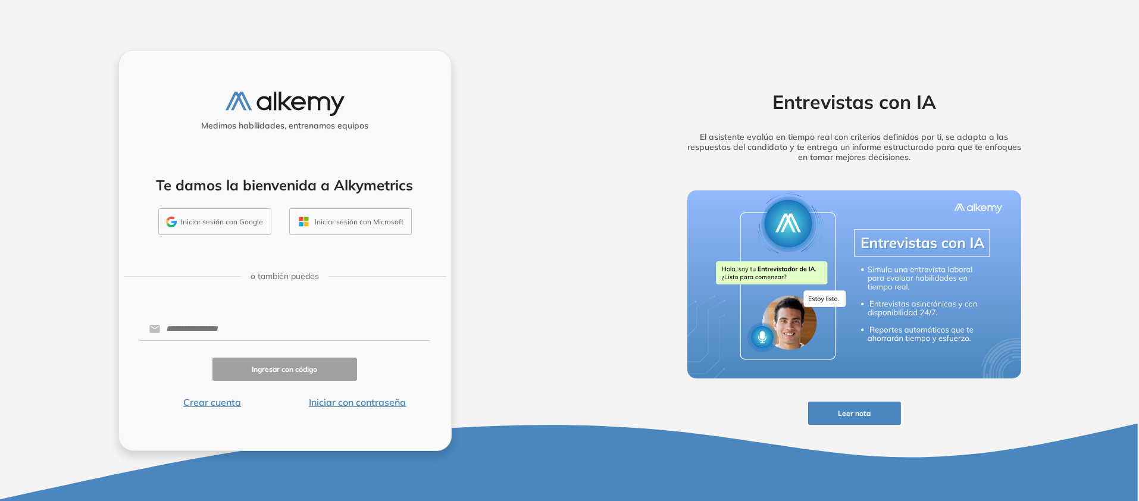
click at [298, 323] on form "Ingresar con código Crear cuenta Iniciar con contraseña" at bounding box center [285, 362] width 290 height 94
click at [292, 318] on input "text" at bounding box center [295, 329] width 270 height 23
click at [193, 410] on button "Crear cuenta" at bounding box center [212, 402] width 145 height 14
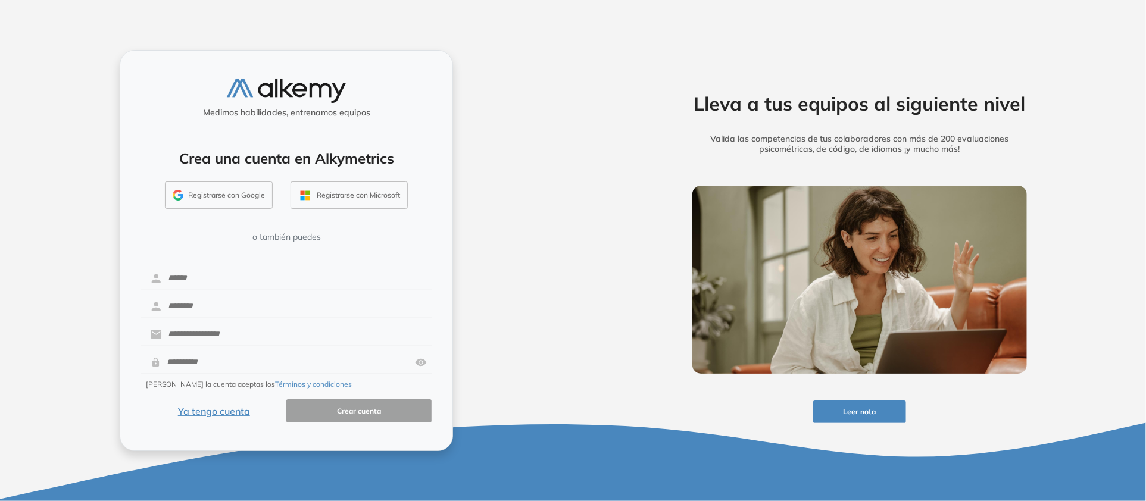
click at [311, 82] on img at bounding box center [286, 91] width 119 height 24
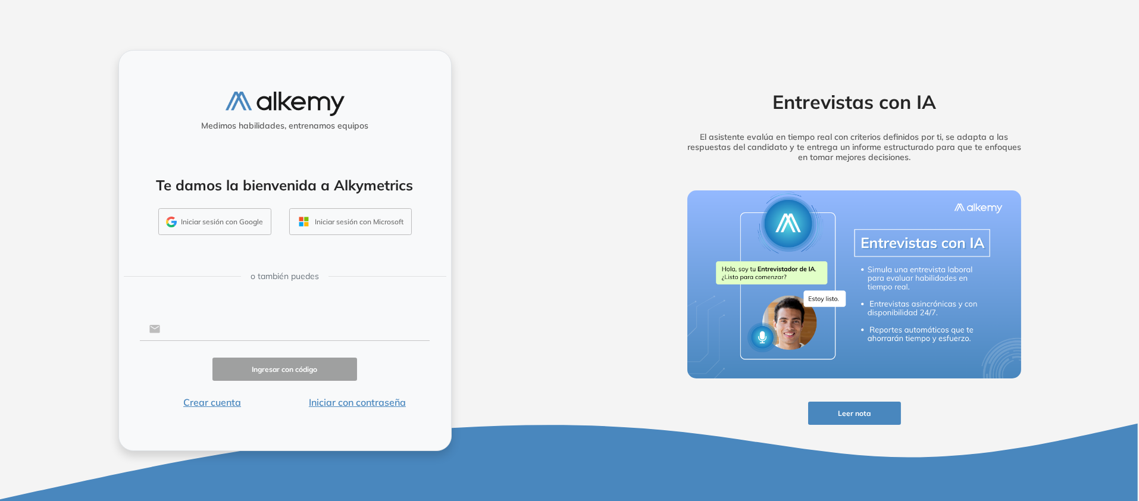
click at [387, 318] on input "text" at bounding box center [295, 329] width 270 height 23
paste input "**********"
type input "**********"
click at [411, 410] on button "Iniciar con contraseña" at bounding box center [357, 402] width 145 height 14
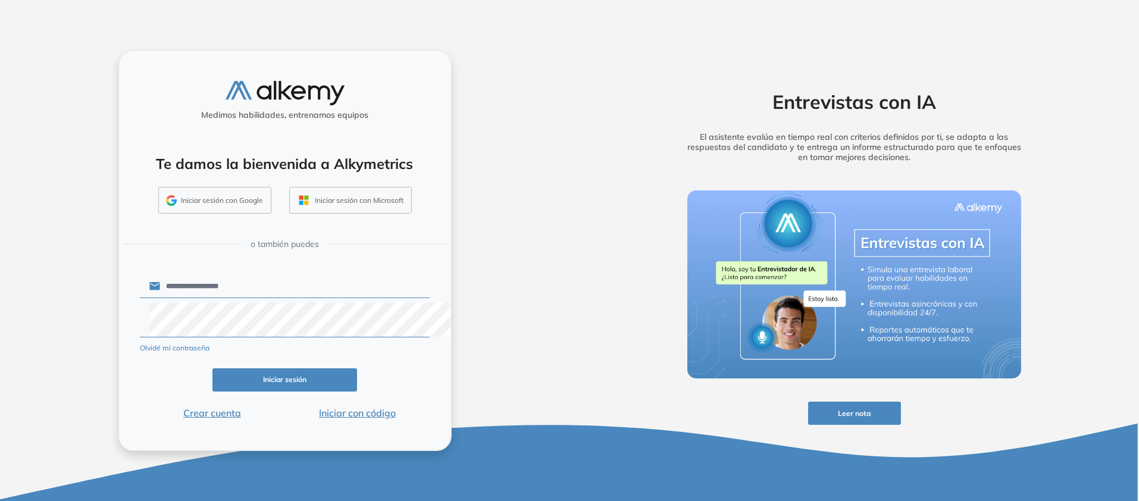
click at [522, 336] on img at bounding box center [528, 320] width 12 height 34
click at [307, 392] on button "Iniciar sesión" at bounding box center [285, 379] width 145 height 23
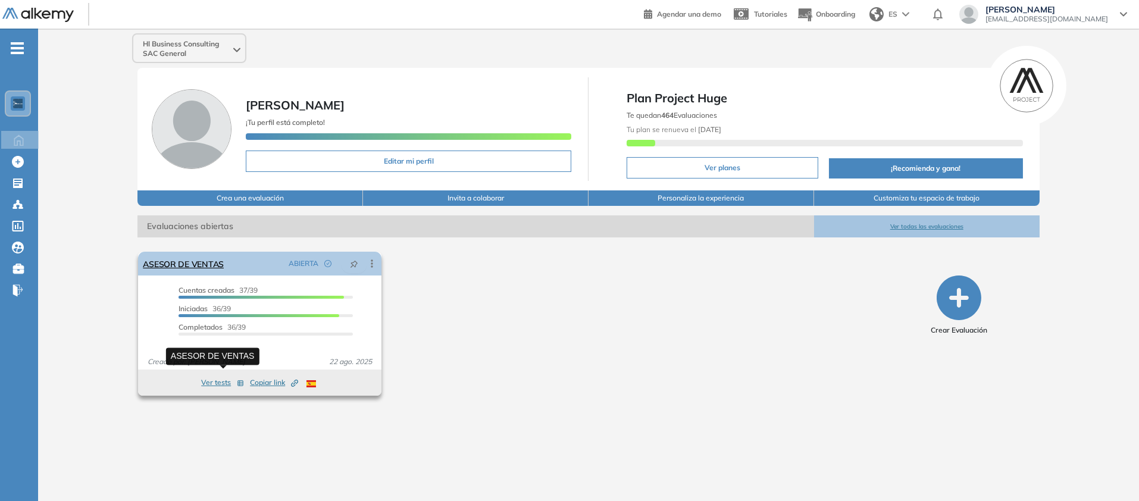
click at [223, 276] on link "ASESOR DE VENTAS" at bounding box center [183, 264] width 81 height 24
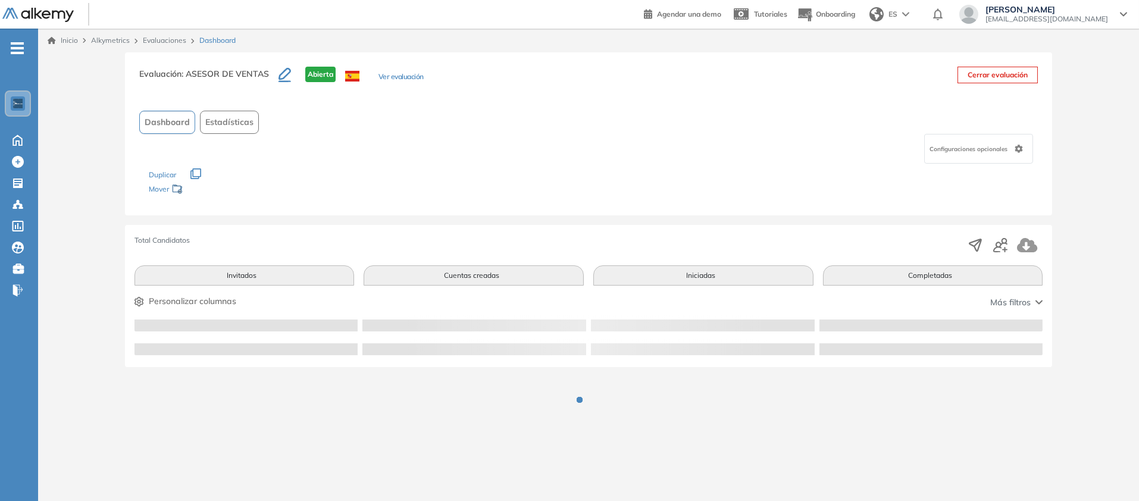
click at [223, 367] on div "Total Candidatos Invitados Cuentas creadas Iniciadas Completadas Personalizar c…" at bounding box center [589, 296] width 928 height 142
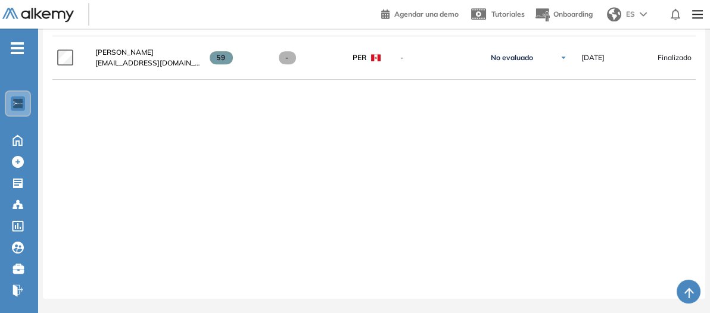
scroll to position [1193, 0]
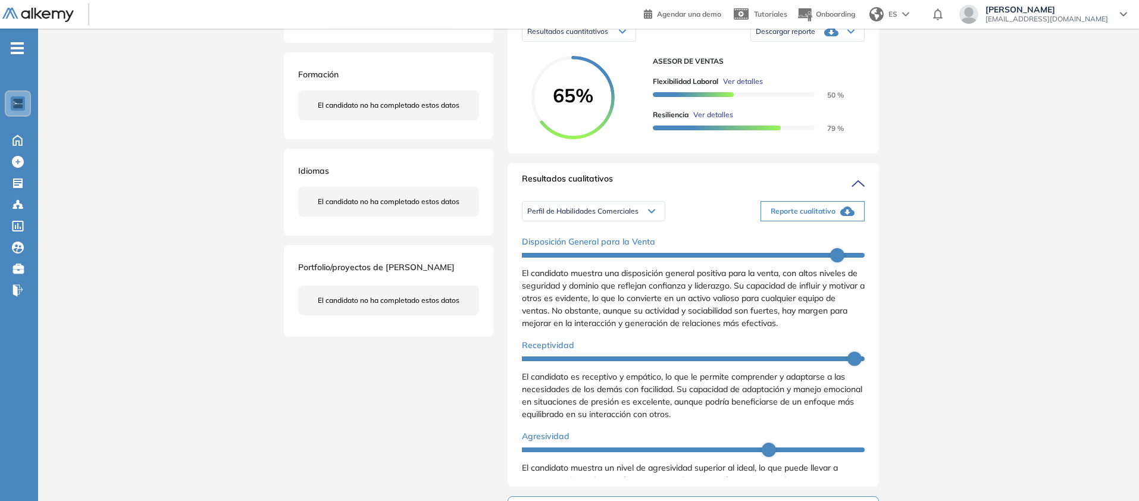
scroll to position [114, 0]
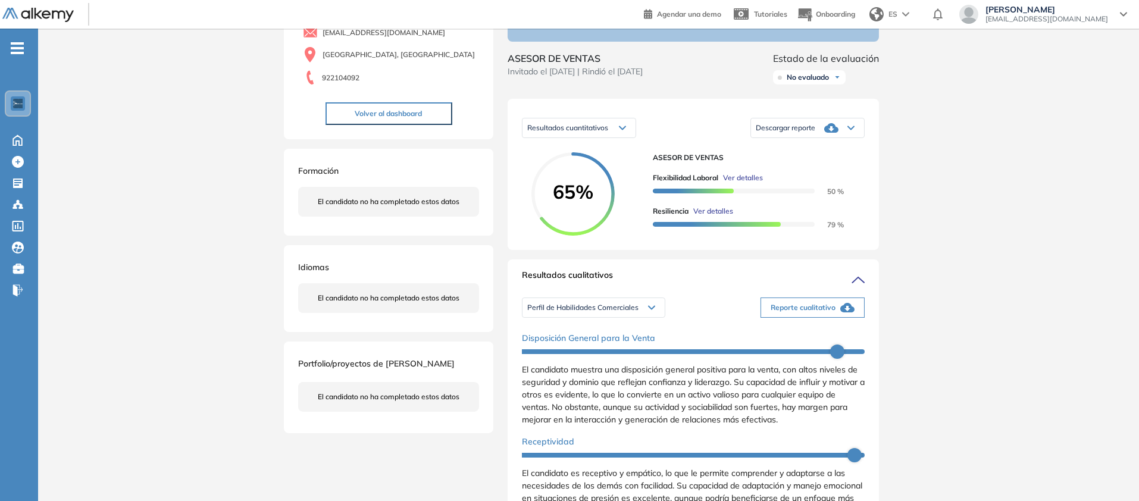
click at [626, 130] on icon at bounding box center [622, 128] width 7 height 5
click at [864, 140] on div "Descargar reporte" at bounding box center [807, 128] width 113 height 24
click at [845, 180] on li "Descargar informe resumido" at bounding box center [801, 174] width 89 height 12
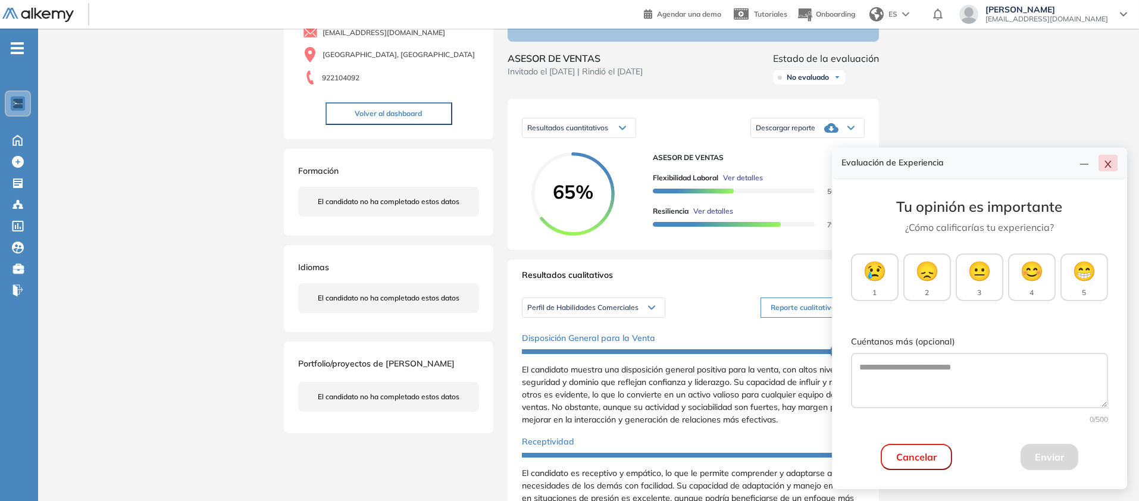
click at [1109, 155] on button "button" at bounding box center [1108, 163] width 19 height 17
click at [1109, 117] on div "Inicio Alkymetrics Evaluaciones Dashboard Candidato Duración : 00:00:00 Cantida…" at bounding box center [588, 406] width 1101 height 984
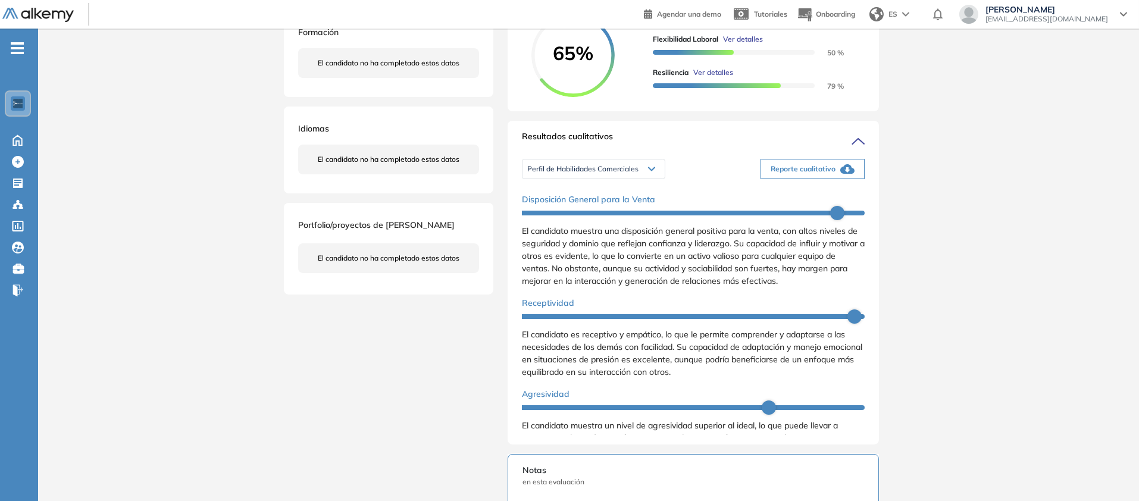
scroll to position [456, 0]
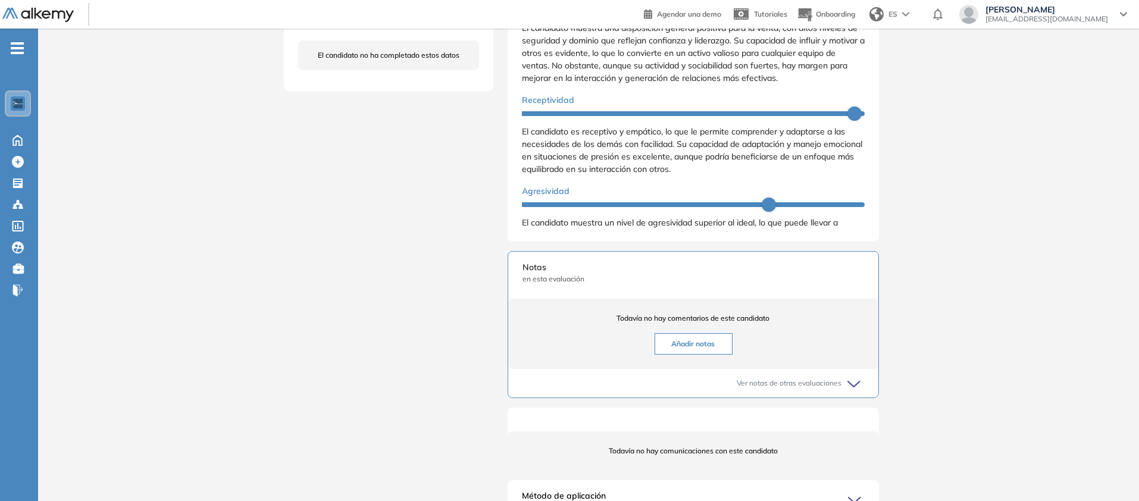
click at [1080, 167] on div "Inicio Alkymetrics Evaluaciones Dashboard Candidato Duración : 00:00:00 Cantida…" at bounding box center [588, 65] width 1101 height 984
click at [623, 23] on div "Personalidad - MBTI" at bounding box center [593, 11] width 141 height 21
click at [565, 18] on li "Personalidad - MBTI" at bounding box center [559, 12] width 62 height 12
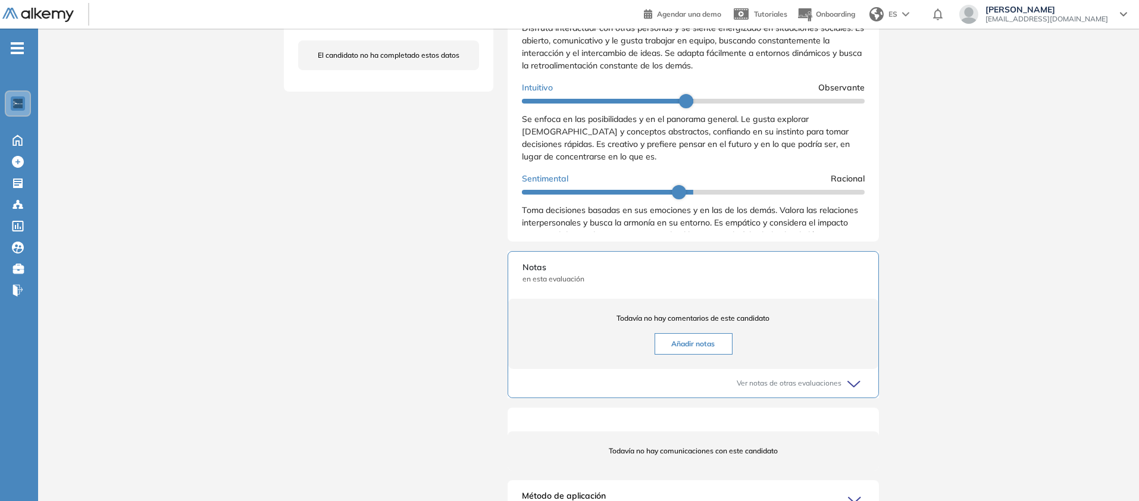
click at [893, 215] on div "Evaluaciones y challenges en los que participó el candidato 65% ASESOR DE VENTA…" at bounding box center [693, 62] width 400 height 932
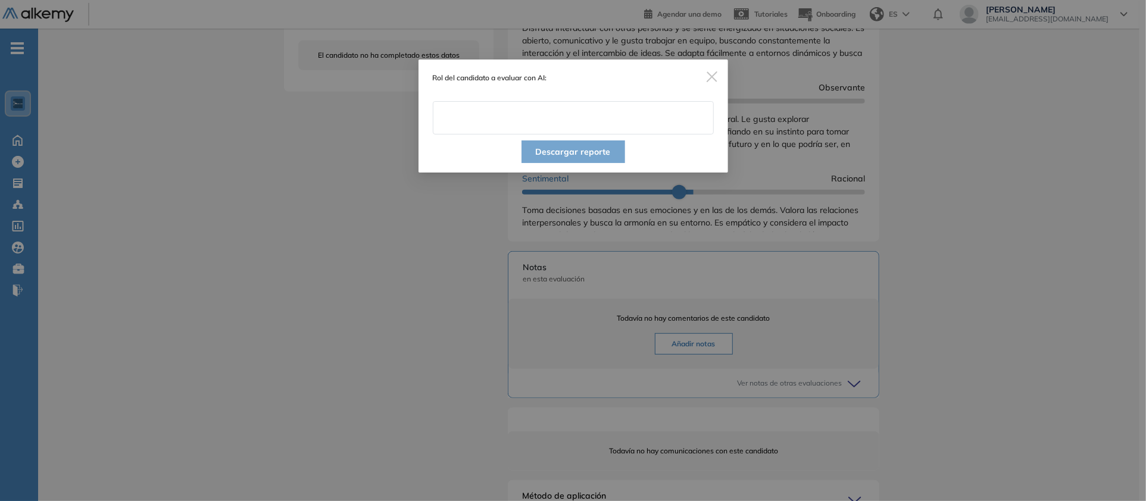
click at [646, 135] on input "text" at bounding box center [573, 117] width 281 height 33
type input "**********"
click at [598, 163] on button "Descargar reporte" at bounding box center [573, 151] width 104 height 23
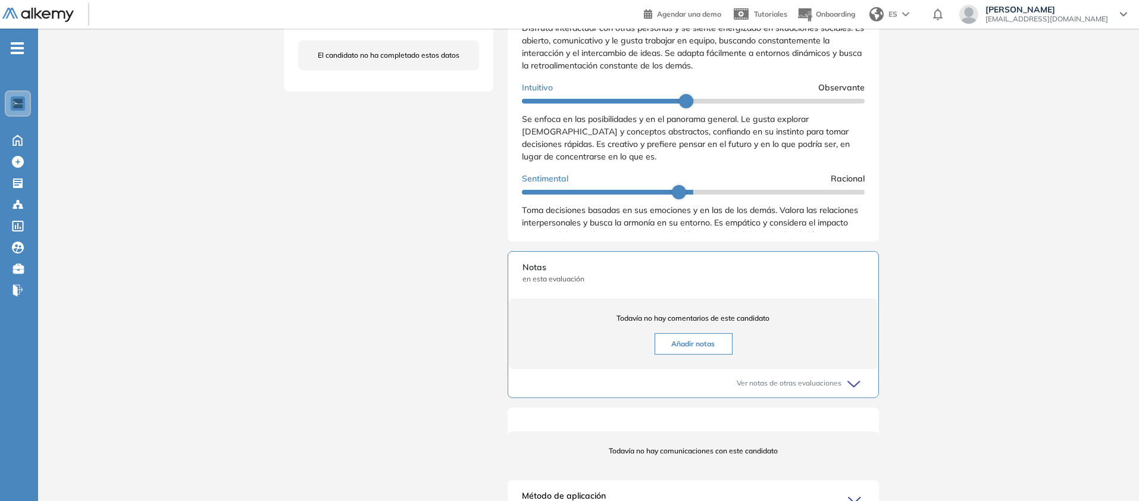
click at [594, 189] on div "Extrovertido Introvertido Disfruta interactuar con otras personas y se siente e…" at bounding box center [693, 201] width 343 height 430
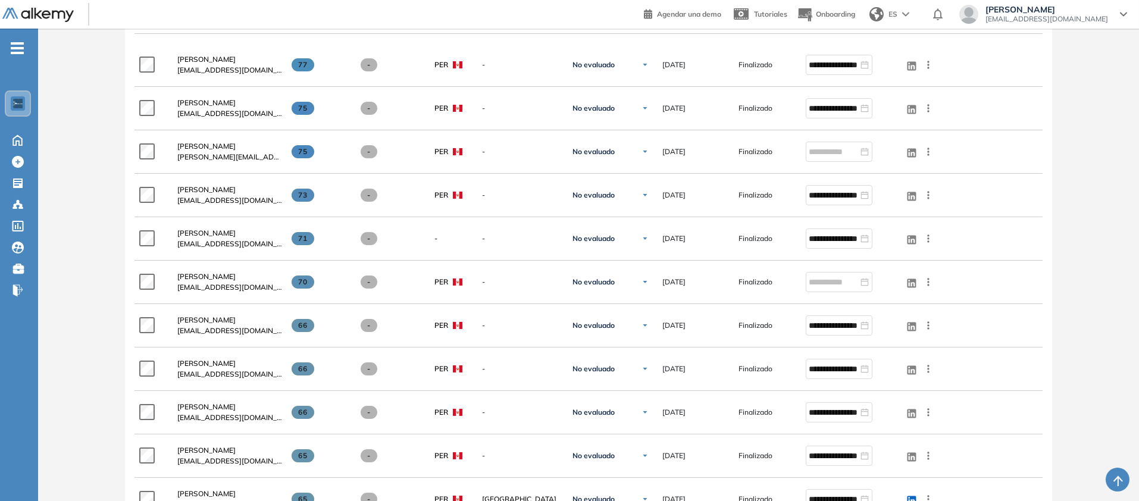
scroll to position [405, 0]
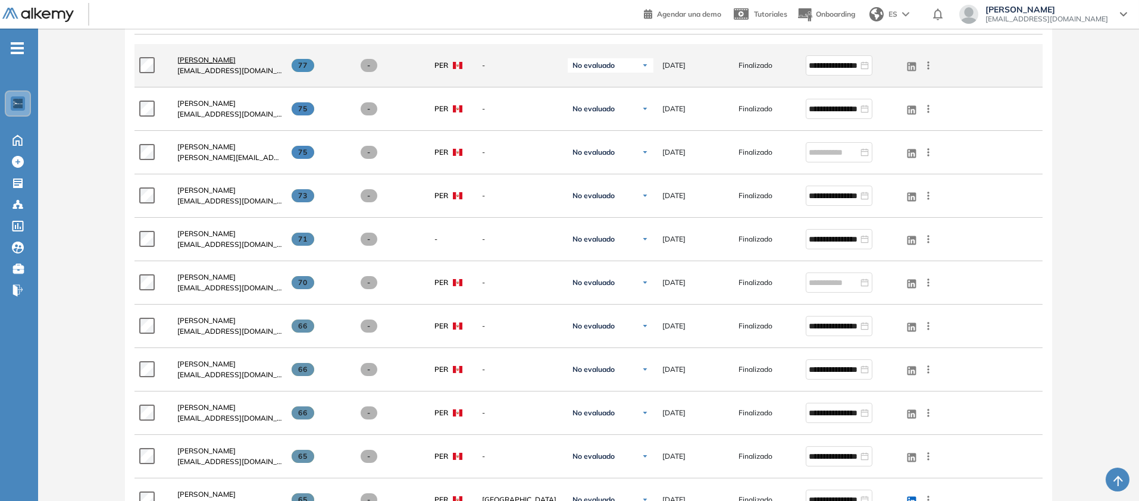
click at [236, 64] on span "[PERSON_NAME]" at bounding box center [206, 59] width 58 height 9
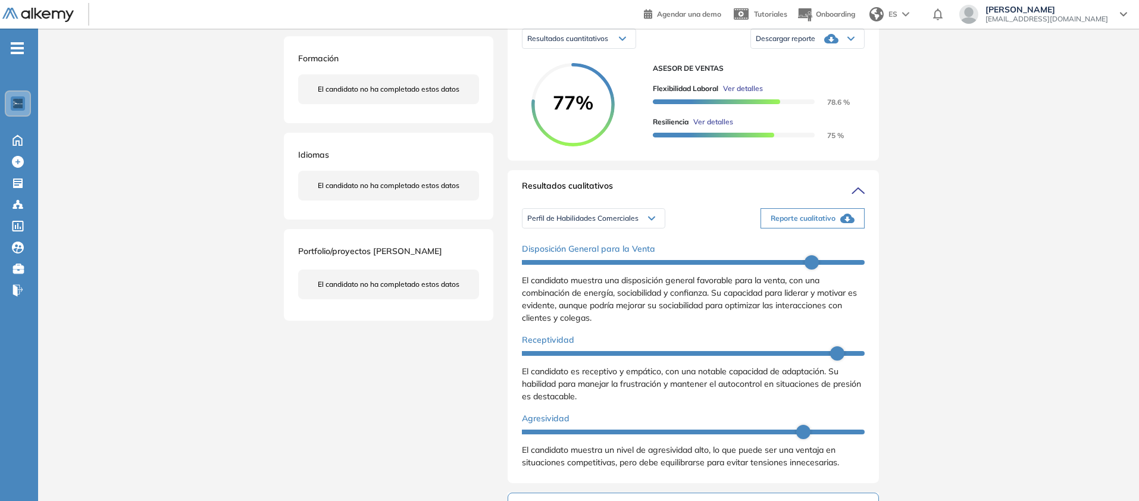
scroll to position [139, 0]
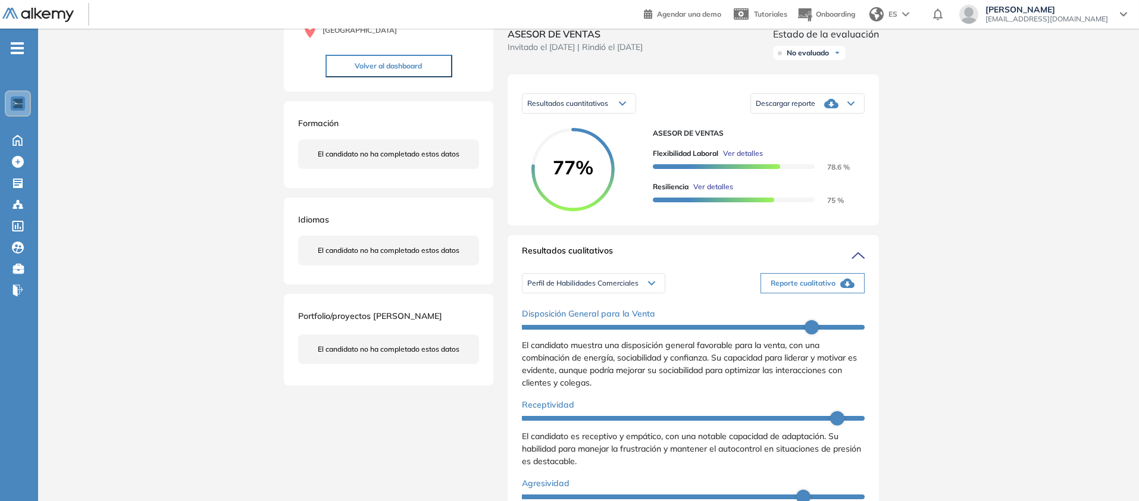
click at [854, 105] on icon at bounding box center [851, 103] width 6 height 3
click at [845, 155] on li "Descargar informe resumido" at bounding box center [801, 149] width 89 height 12
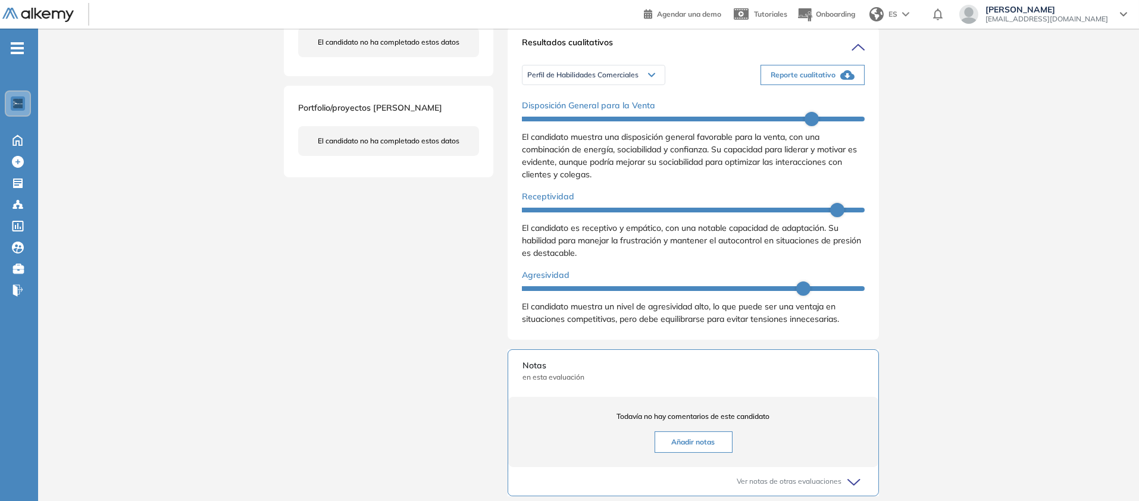
scroll to position [361, 0]
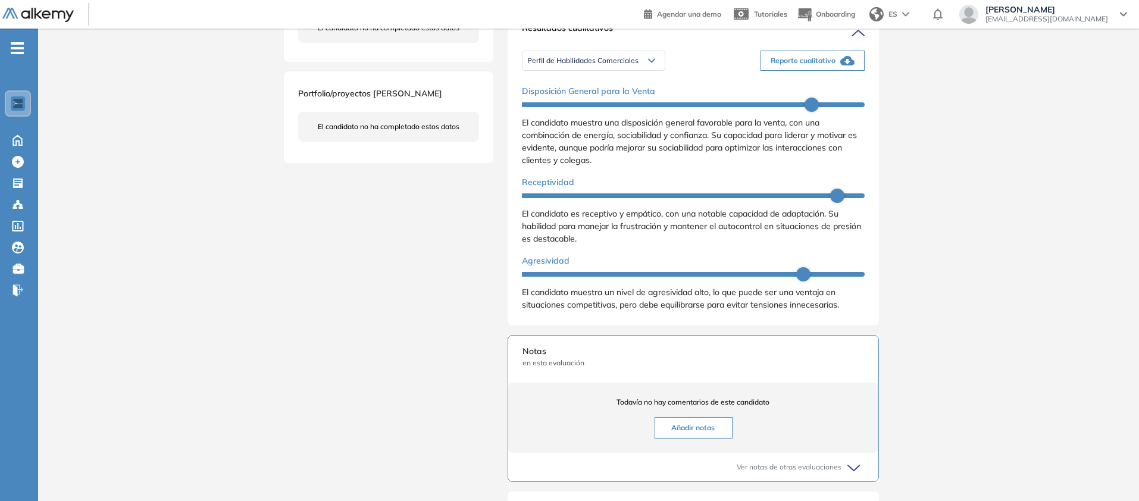
click at [1109, 178] on div "Inicio Alkymetrics Evaluaciones Dashboard Candidato Duración : 00:00:00 Cantida…" at bounding box center [588, 178] width 1101 height 1023
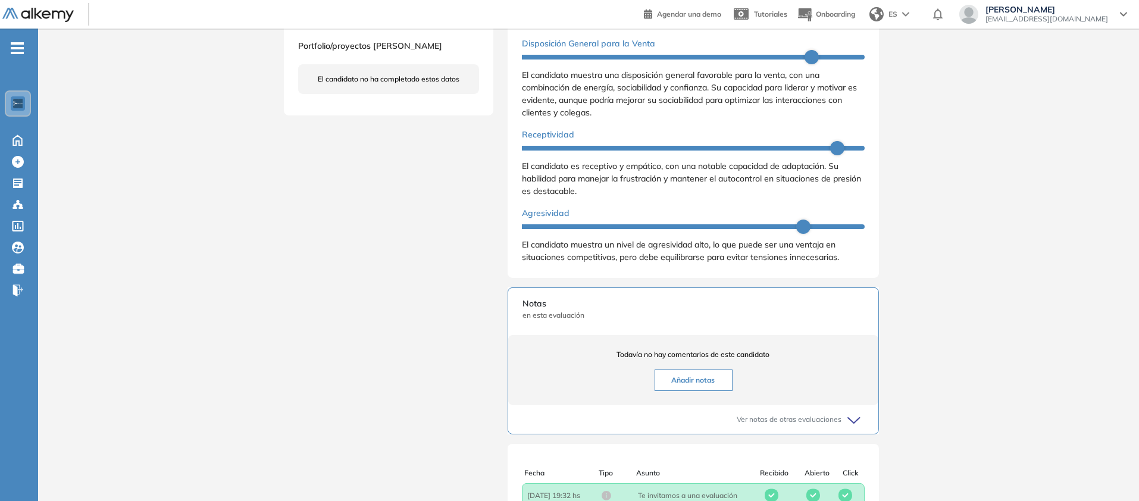
scroll to position [401, 0]
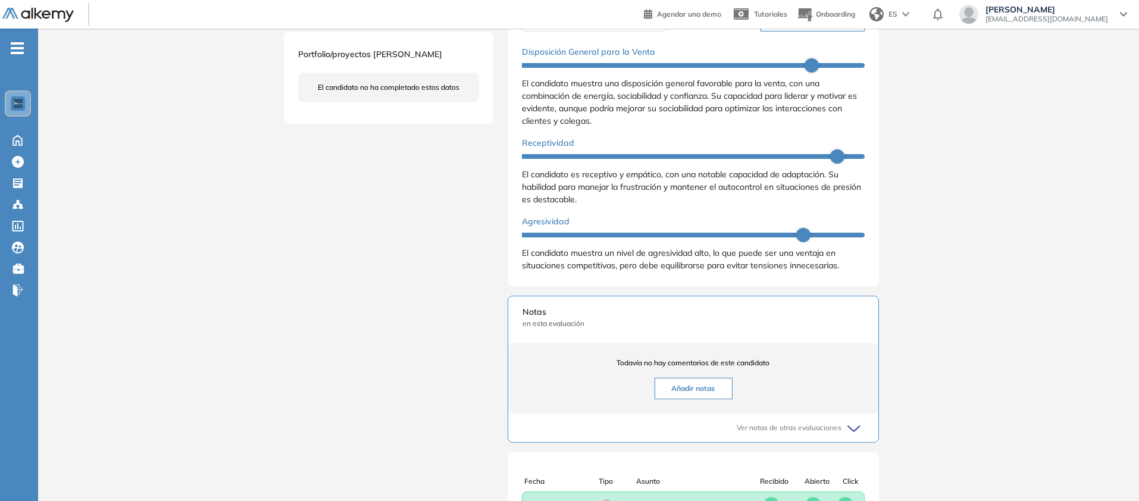
click at [836, 27] on span "Reporte cualitativo" at bounding box center [803, 21] width 65 height 11
click at [1102, 212] on div "Inicio Alkymetrics Evaluaciones Dashboard Candidato Duración : 00:00:00 Cantida…" at bounding box center [588, 139] width 1101 height 1023
click at [665, 31] on div "Perfil de Habilidades Comerciales" at bounding box center [594, 21] width 142 height 19
click at [561, 73] on li "Personalidad - MBTI" at bounding box center [559, 67] width 62 height 12
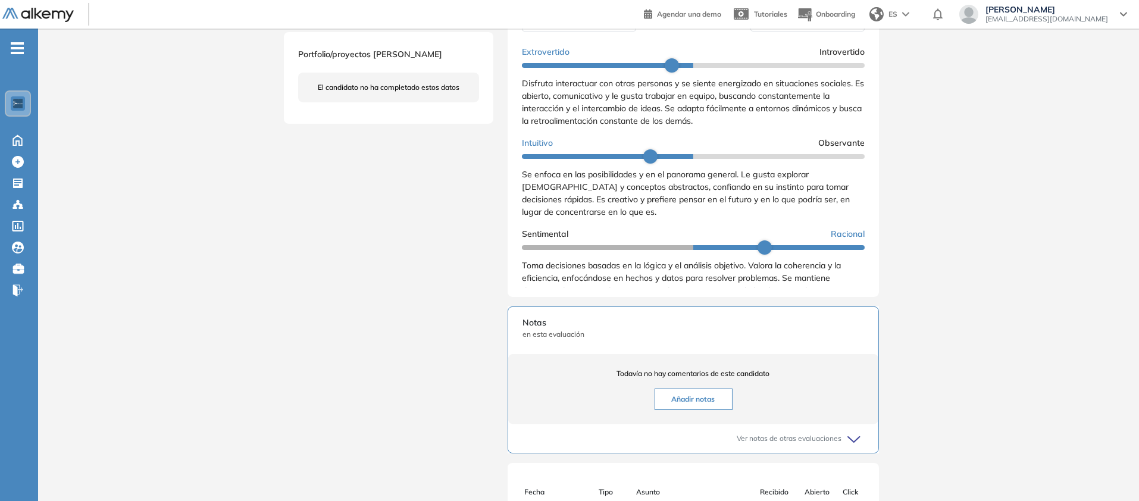
click at [864, 33] on div "Reporte cualitativo" at bounding box center [807, 22] width 113 height 24
click at [827, 73] on li "Reporte sin Afinidad AI" at bounding box center [792, 67] width 70 height 12
click at [864, 33] on div "Reporte cualitativo" at bounding box center [807, 22] width 113 height 24
click at [829, 52] on li "Reporte con Afinidad AI" at bounding box center [793, 46] width 73 height 12
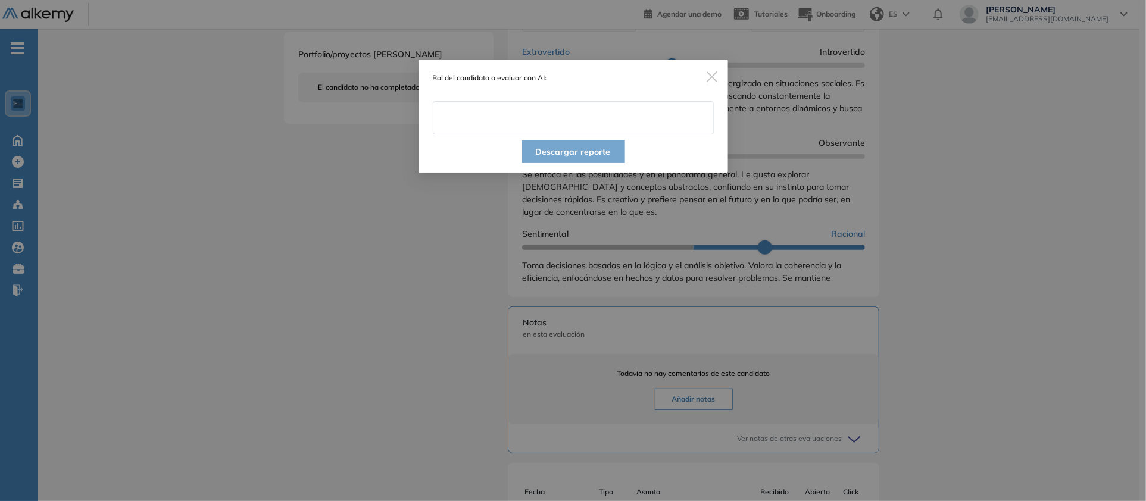
click at [637, 135] on input "text" at bounding box center [573, 117] width 281 height 33
type input "**********"
click at [593, 163] on button "Descargar reporte" at bounding box center [573, 151] width 104 height 23
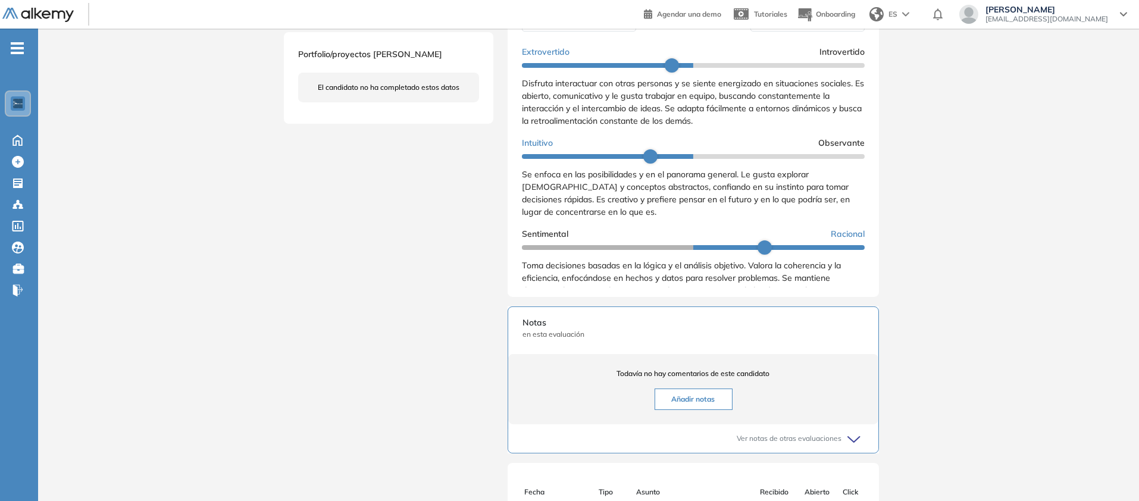
click at [1097, 252] on div "Inicio Alkymetrics Evaluaciones Dashboard Candidato Duración : 00:00:00 Cantida…" at bounding box center [588, 145] width 1101 height 1034
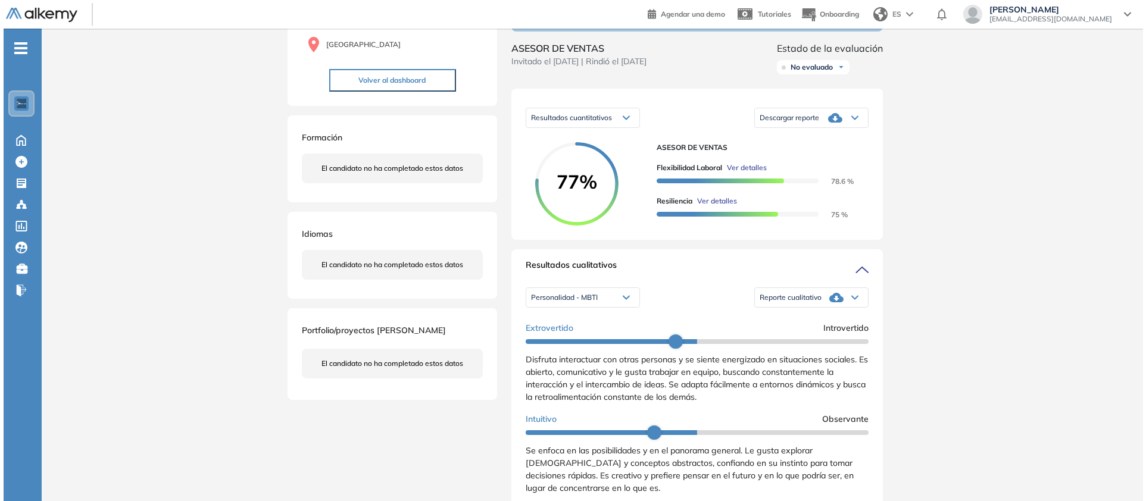
scroll to position [0, 0]
